Goal: Browse casually: Explore the website without a specific task or goal

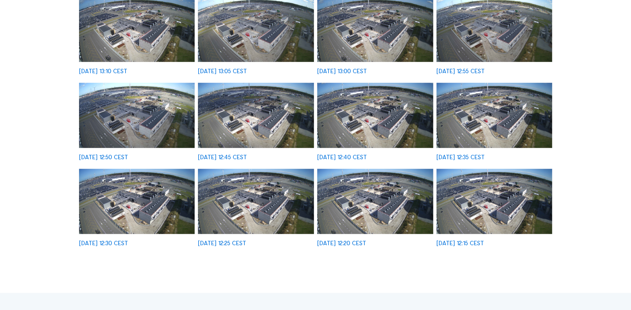
click at [492, 193] on img at bounding box center [494, 201] width 116 height 65
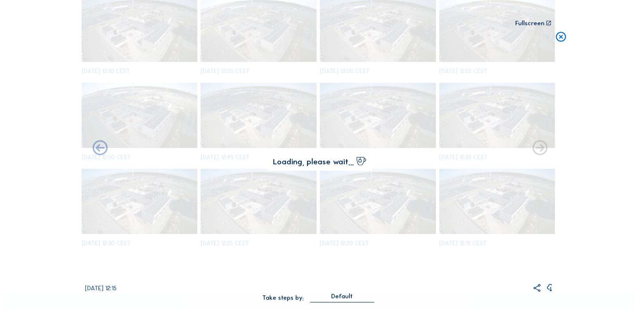
scroll to position [200, 0]
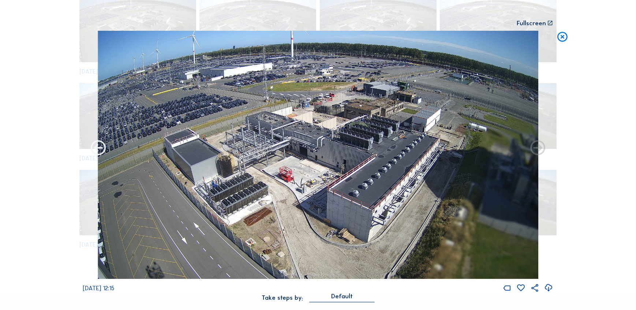
click at [94, 150] on icon at bounding box center [98, 148] width 18 height 18
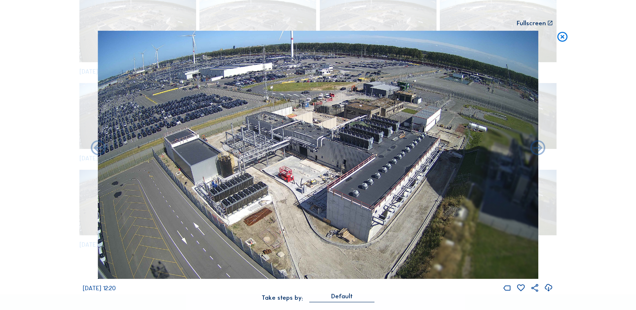
click at [94, 150] on icon at bounding box center [98, 148] width 18 height 18
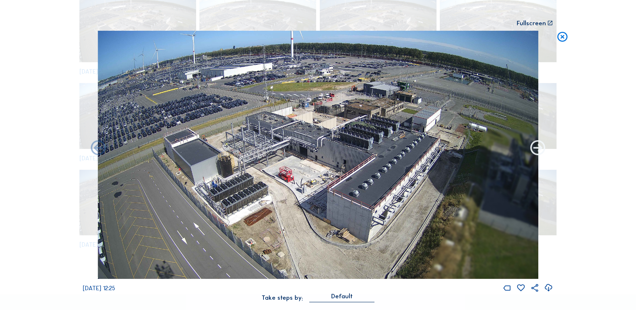
click at [542, 144] on icon at bounding box center [537, 148] width 18 height 18
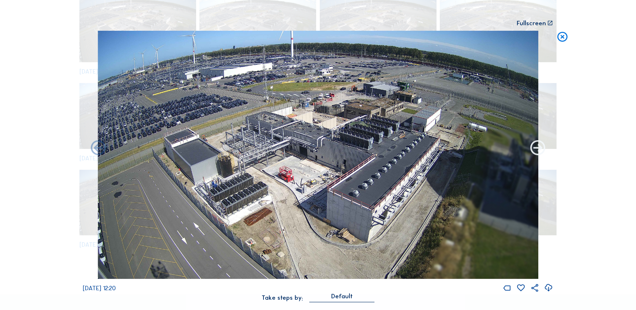
click at [542, 148] on icon at bounding box center [537, 148] width 18 height 18
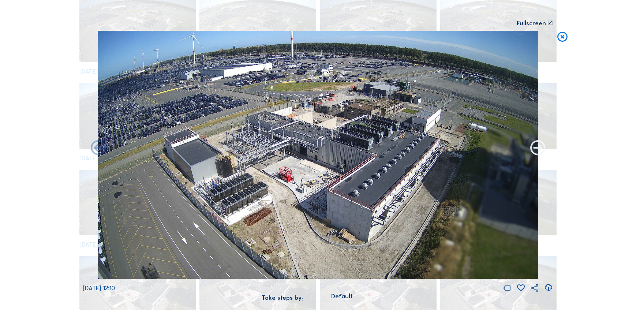
click at [542, 151] on icon at bounding box center [537, 148] width 18 height 18
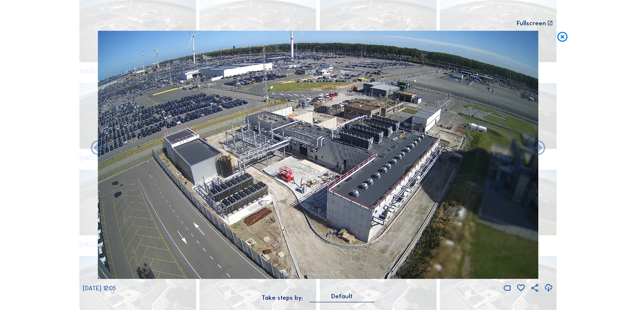
click at [542, 151] on icon at bounding box center [537, 148] width 18 height 18
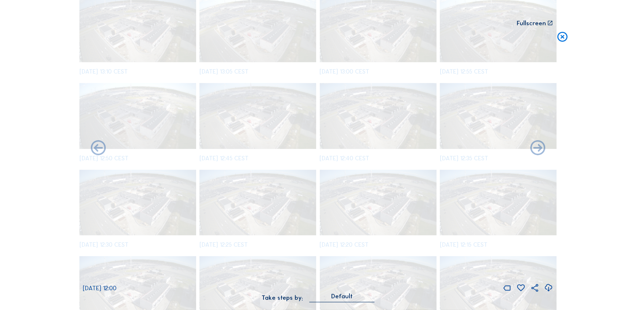
click at [542, 151] on icon at bounding box center [537, 148] width 18 height 18
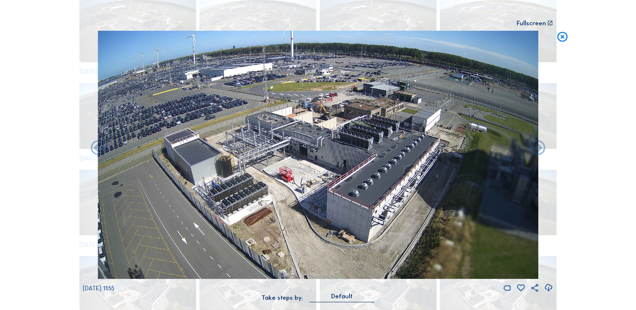
click at [542, 151] on icon at bounding box center [537, 148] width 18 height 18
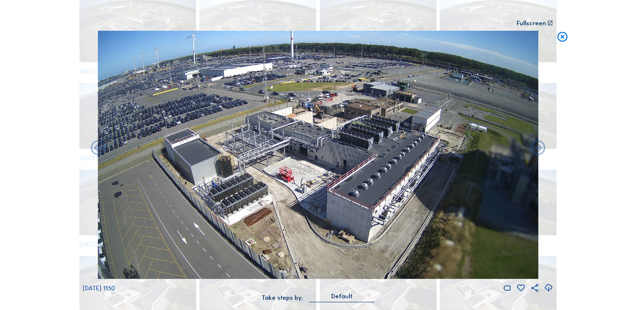
click at [542, 151] on icon at bounding box center [537, 148] width 18 height 18
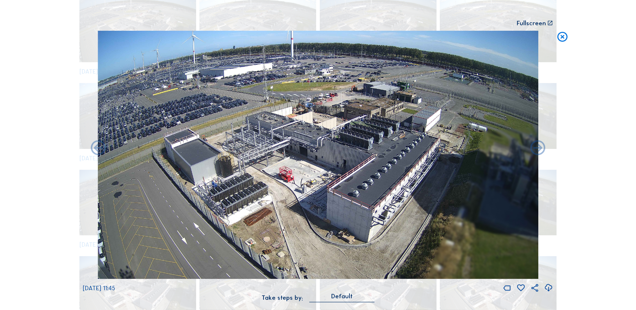
click at [542, 151] on icon at bounding box center [537, 148] width 18 height 18
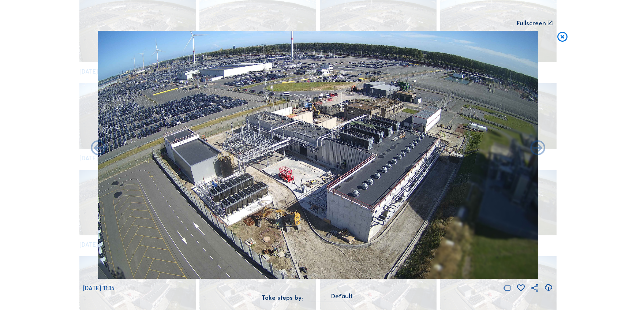
click at [542, 151] on icon at bounding box center [537, 148] width 18 height 18
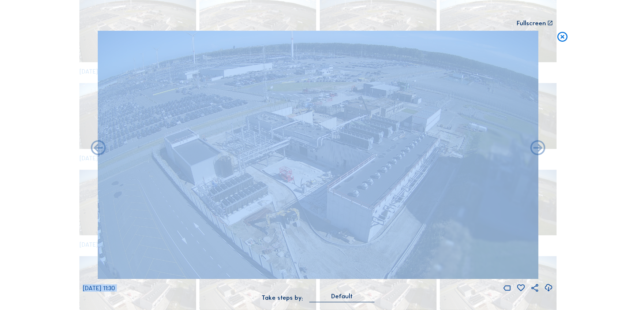
click at [542, 151] on icon at bounding box center [537, 148] width 18 height 18
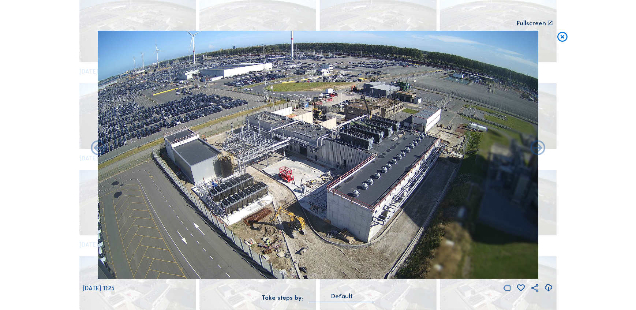
click at [542, 151] on icon at bounding box center [537, 148] width 18 height 18
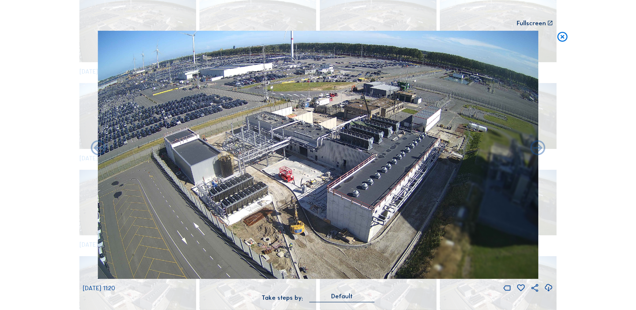
click at [542, 151] on icon at bounding box center [537, 148] width 18 height 18
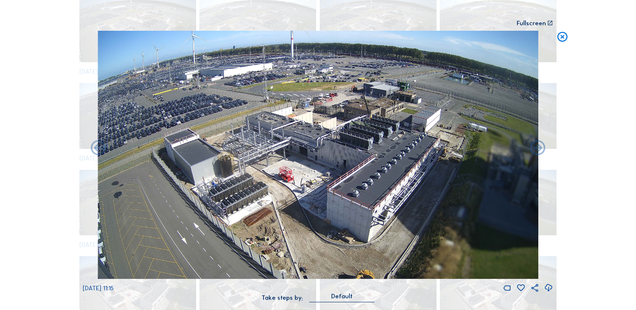
click at [542, 151] on icon at bounding box center [537, 148] width 18 height 18
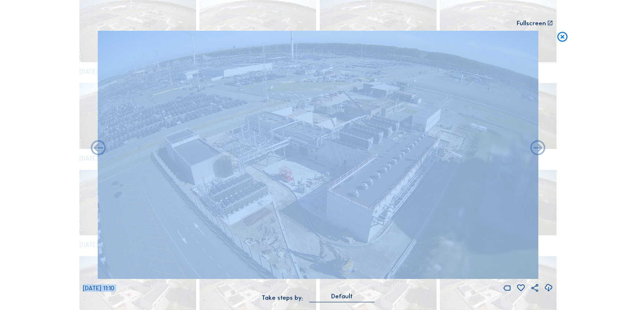
click at [542, 151] on icon at bounding box center [537, 148] width 18 height 18
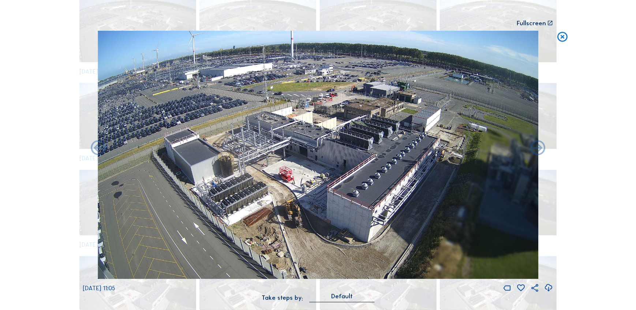
click at [542, 151] on icon at bounding box center [537, 148] width 18 height 18
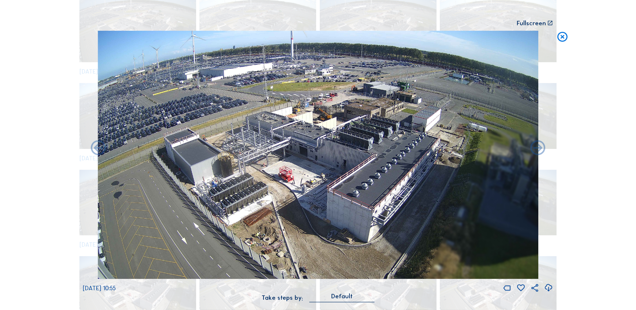
click at [542, 151] on icon at bounding box center [537, 148] width 18 height 18
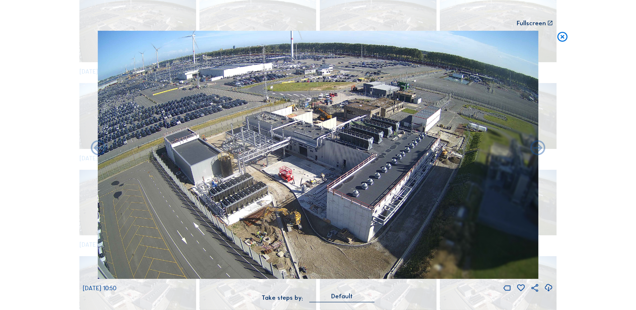
click at [542, 151] on icon at bounding box center [537, 148] width 18 height 18
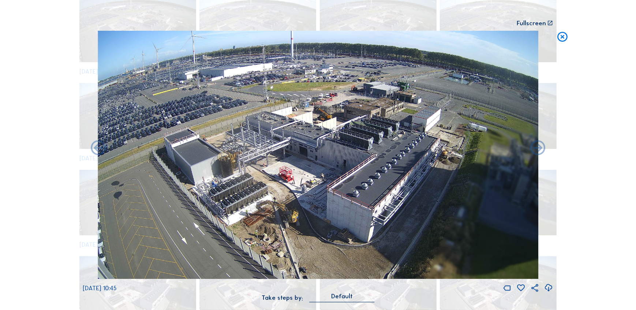
click at [542, 151] on icon at bounding box center [537, 148] width 18 height 18
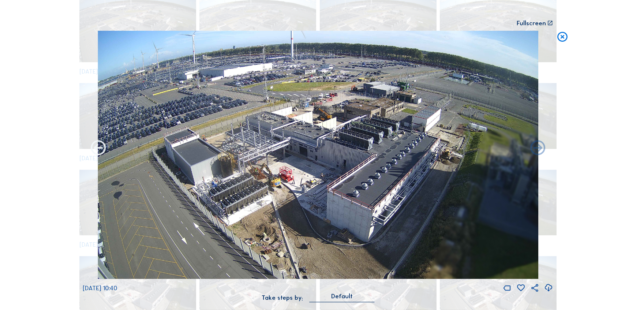
click at [89, 151] on icon at bounding box center [98, 148] width 18 height 18
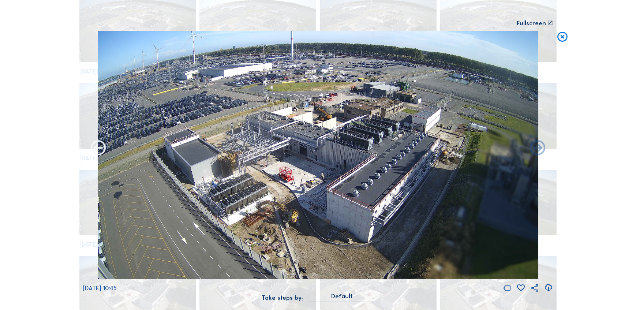
click at [95, 153] on icon at bounding box center [98, 148] width 18 height 18
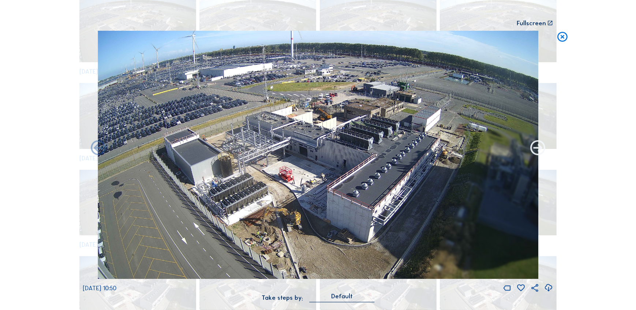
click at [544, 146] on icon at bounding box center [537, 148] width 18 height 18
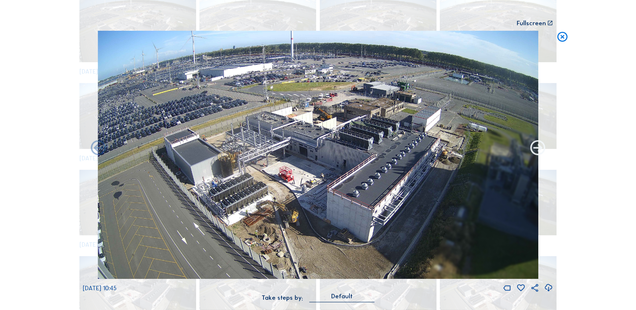
click at [543, 146] on icon at bounding box center [537, 148] width 18 height 18
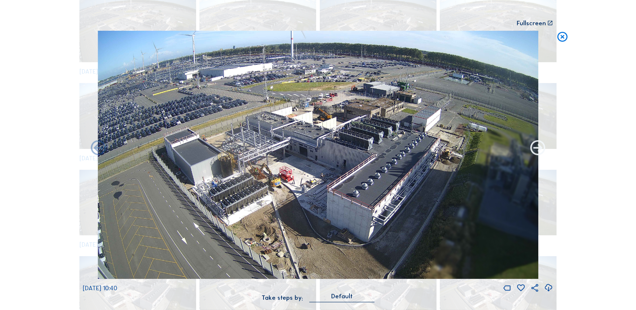
click at [543, 146] on icon at bounding box center [537, 148] width 18 height 18
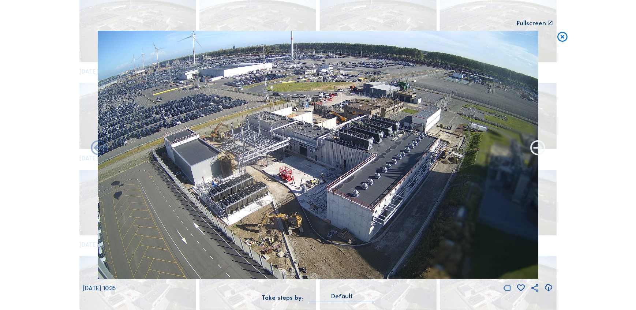
click at [539, 147] on icon at bounding box center [537, 148] width 18 height 18
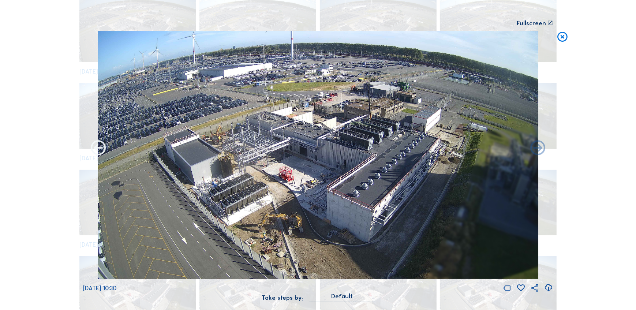
click at [90, 148] on icon at bounding box center [98, 148] width 18 height 18
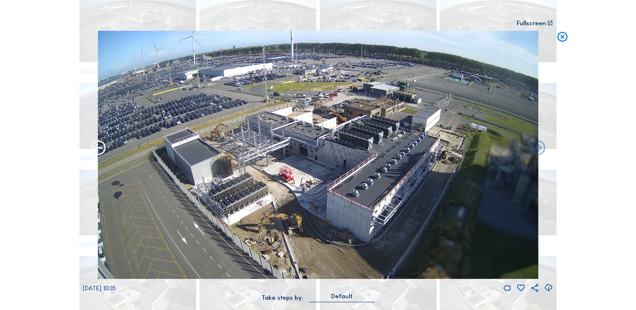
click at [97, 150] on icon at bounding box center [98, 148] width 18 height 18
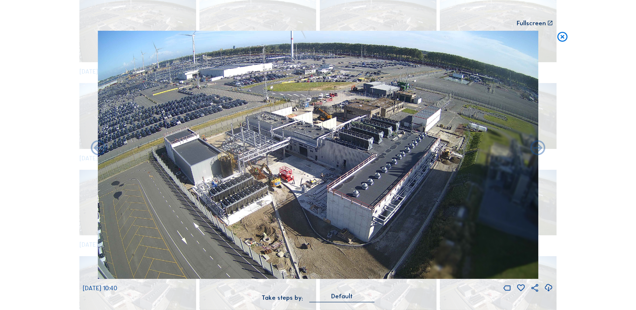
click at [97, 150] on icon at bounding box center [98, 148] width 18 height 18
